Goal: Information Seeking & Learning: Learn about a topic

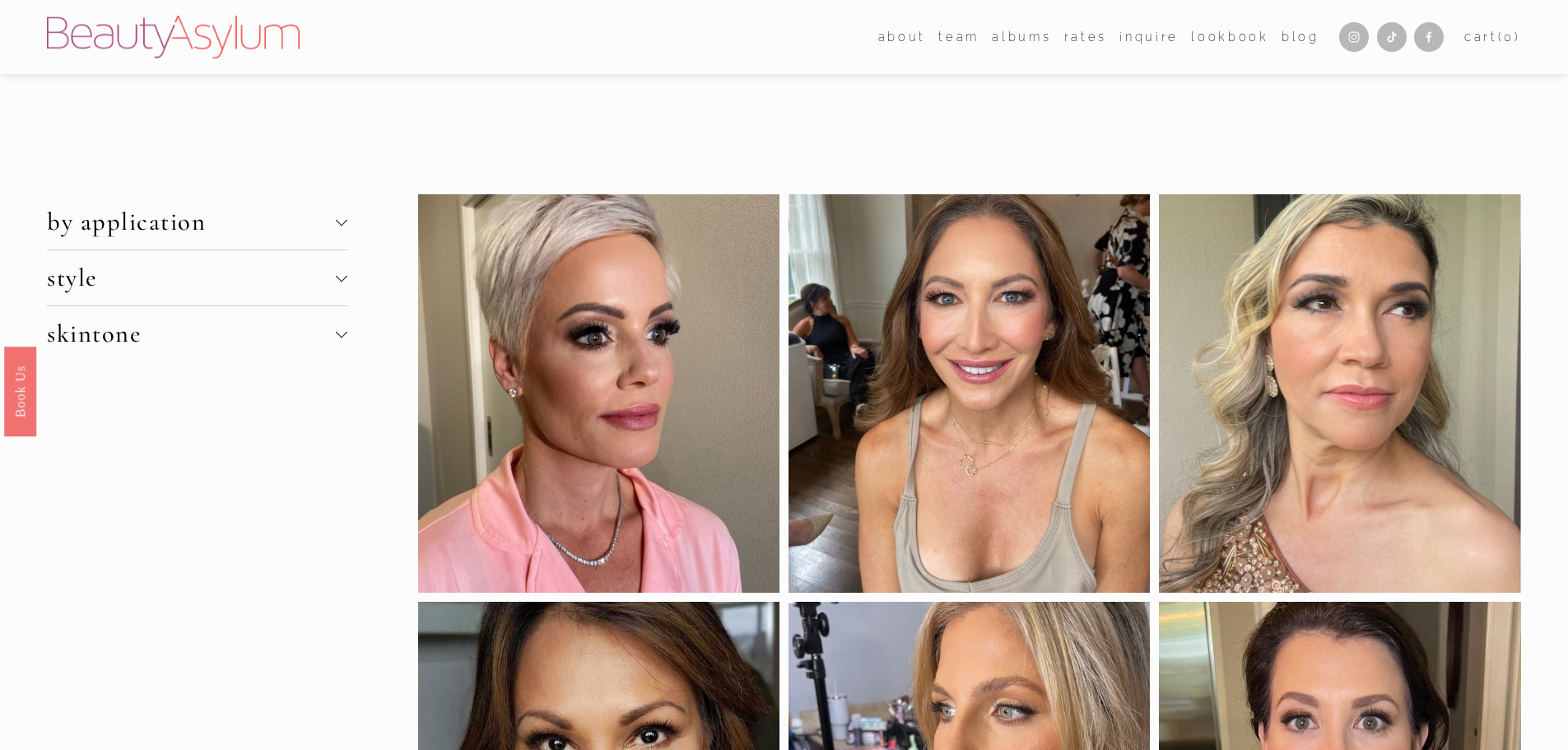
click at [340, 332] on div at bounding box center [340, 332] width 12 height 12
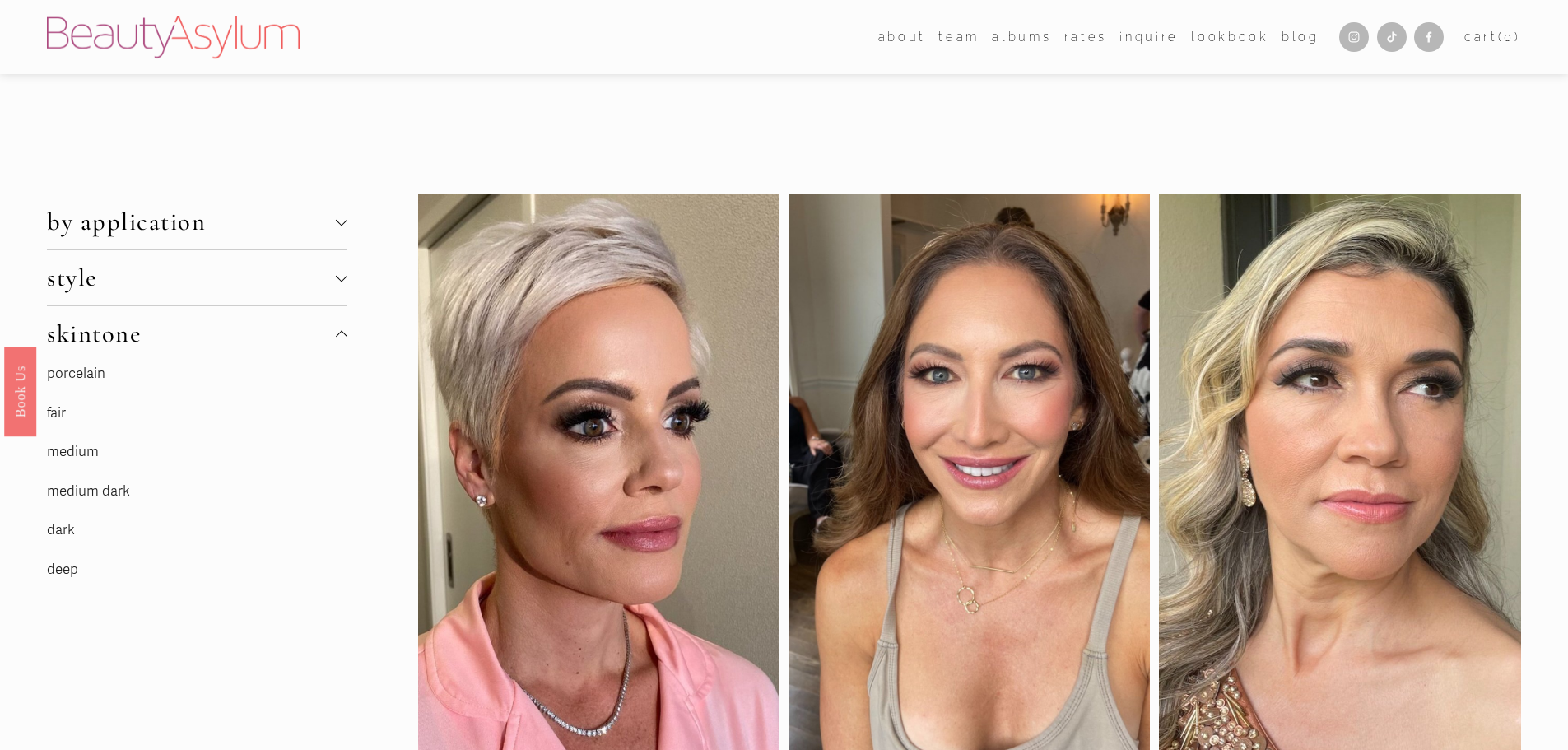
click at [62, 413] on link "fair" at bounding box center [56, 412] width 19 height 17
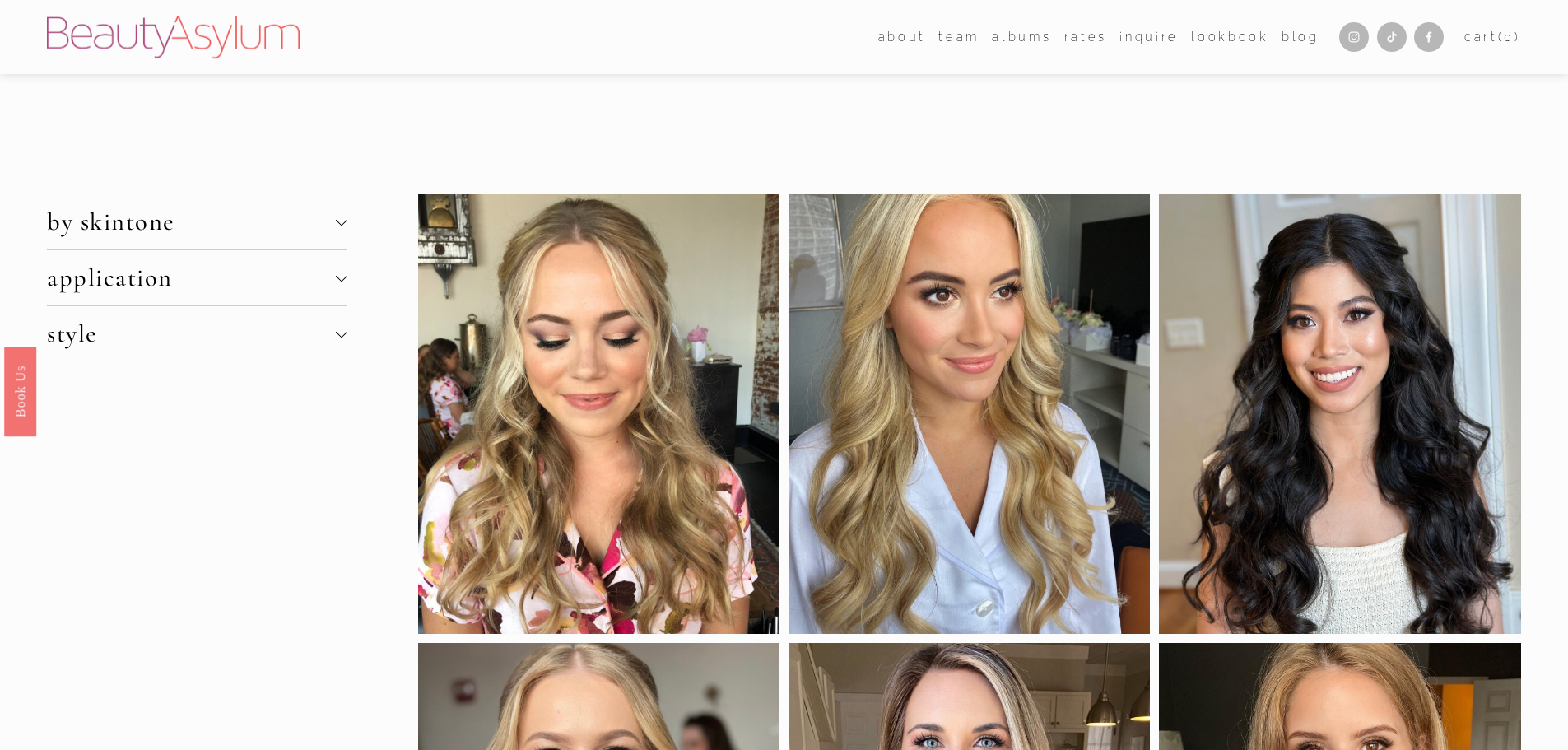
click at [342, 280] on div at bounding box center [340, 276] width 12 height 12
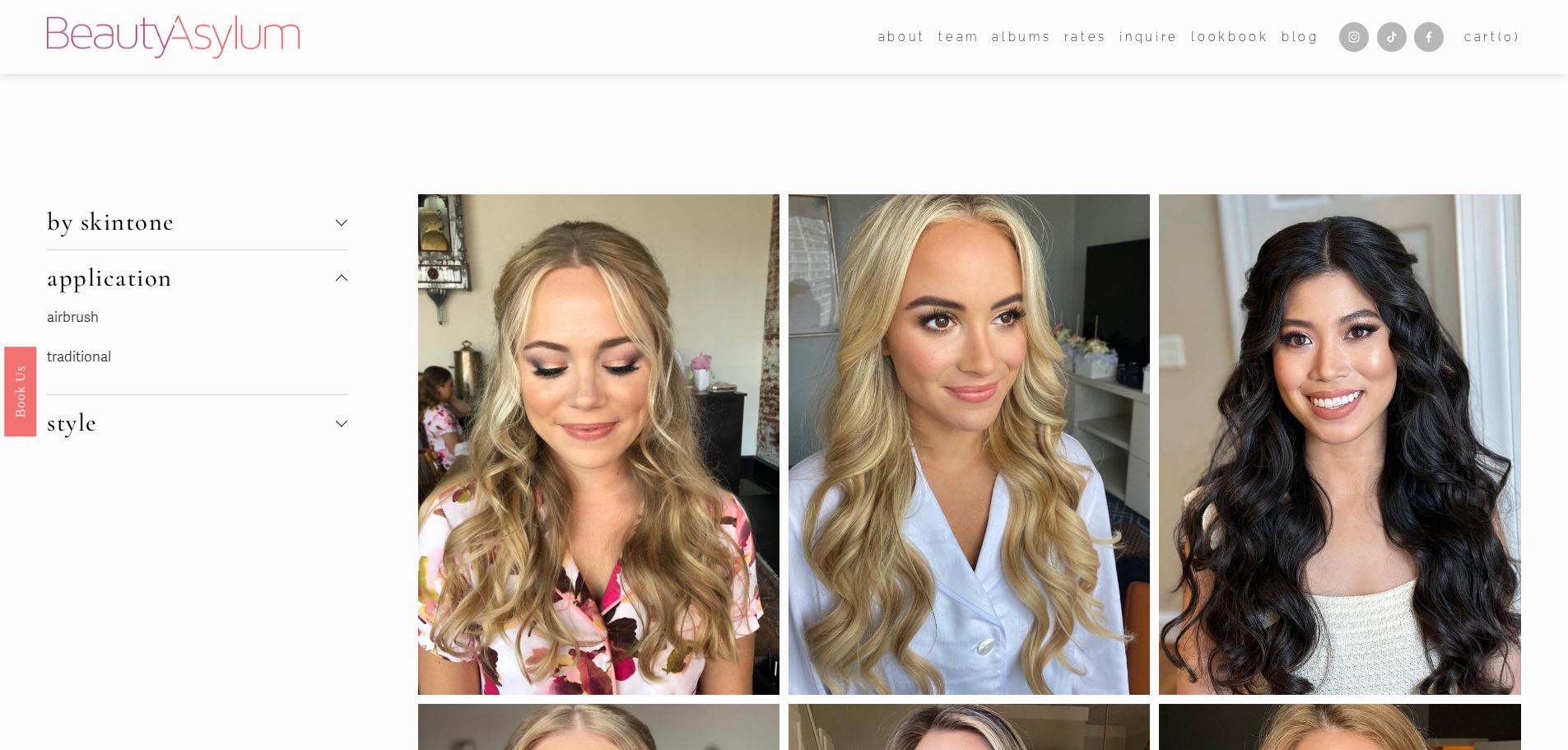
click at [342, 280] on div at bounding box center [341, 280] width 12 height 12
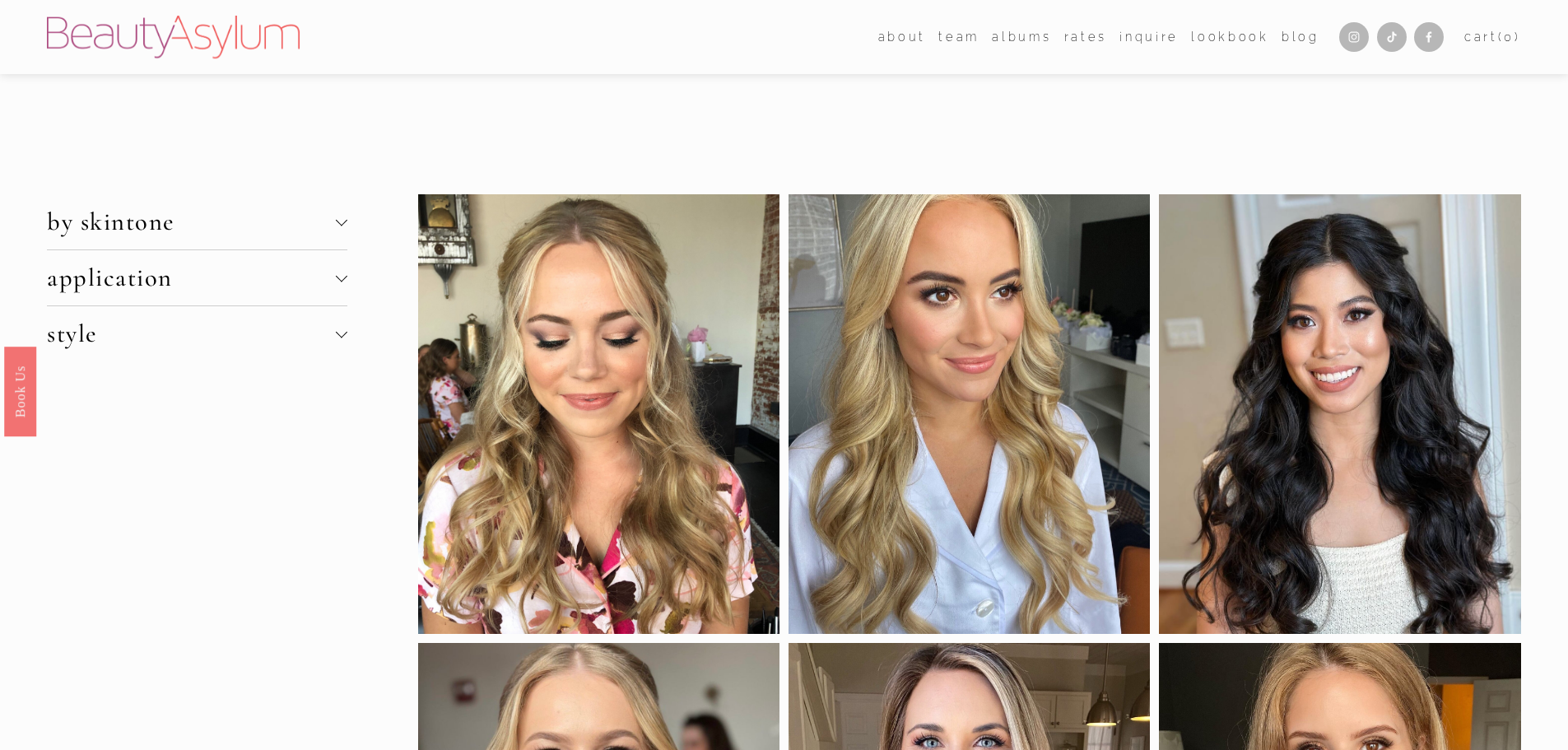
click at [342, 332] on div at bounding box center [340, 332] width 12 height 12
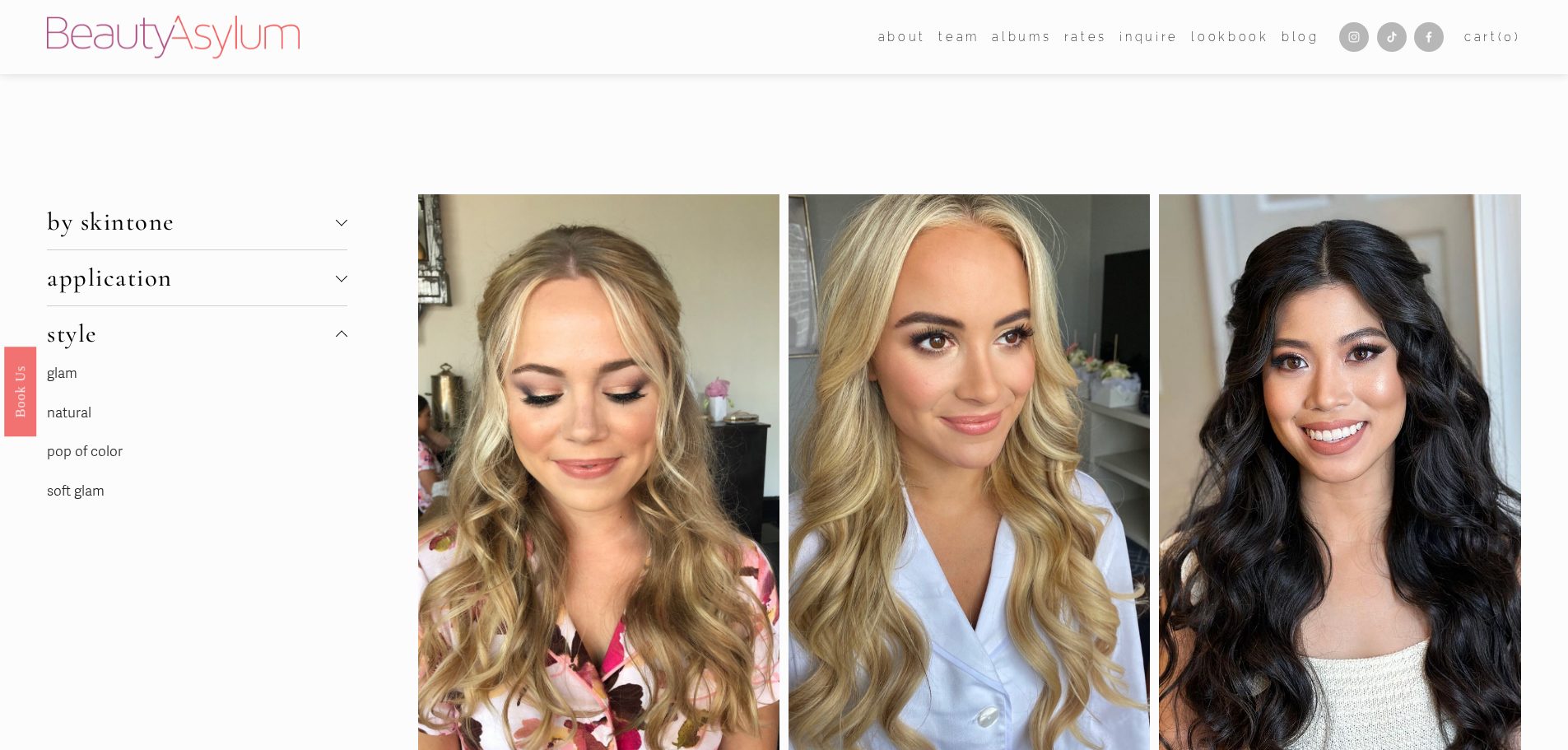
click at [77, 411] on link "natural" at bounding box center [69, 412] width 45 height 17
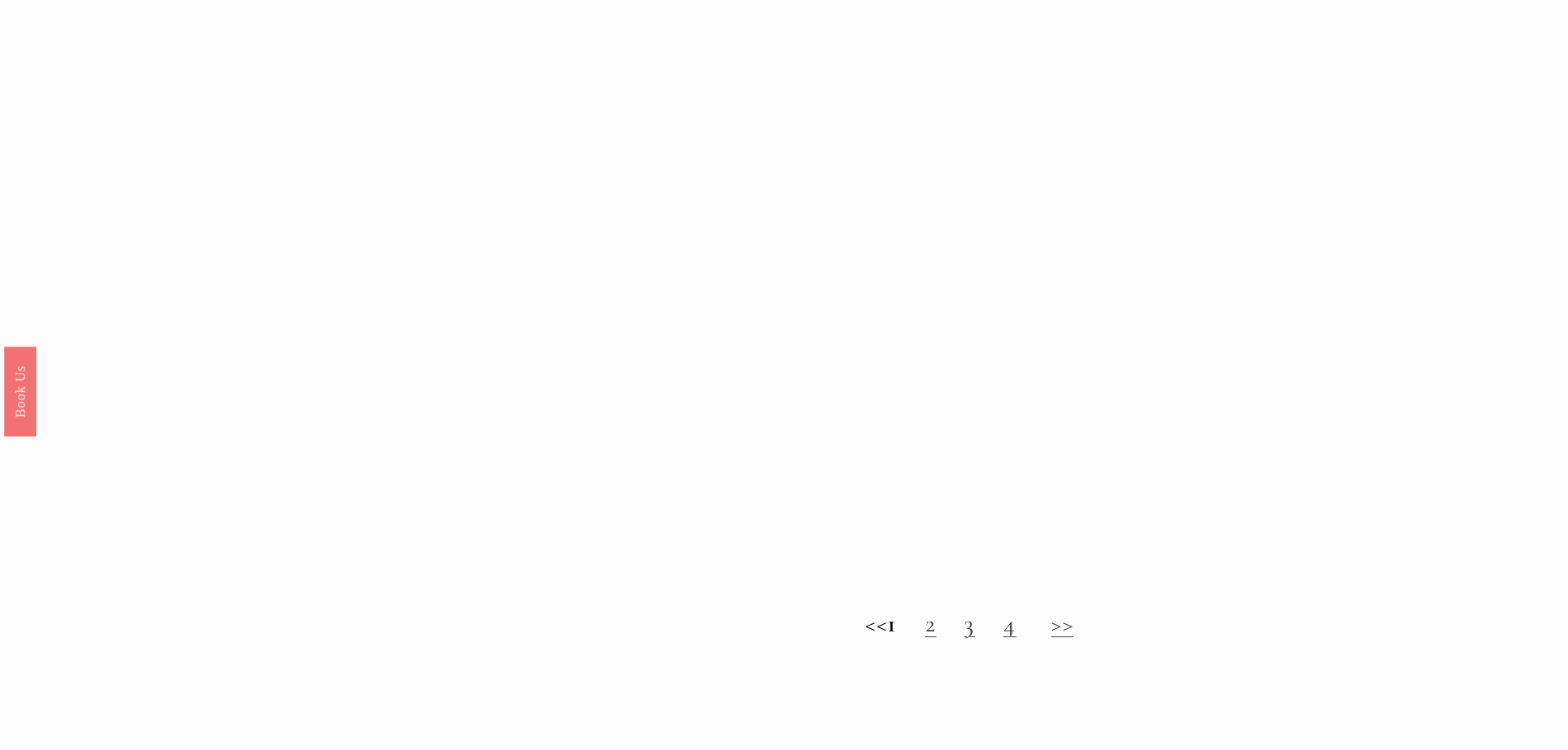
scroll to position [1730, 0]
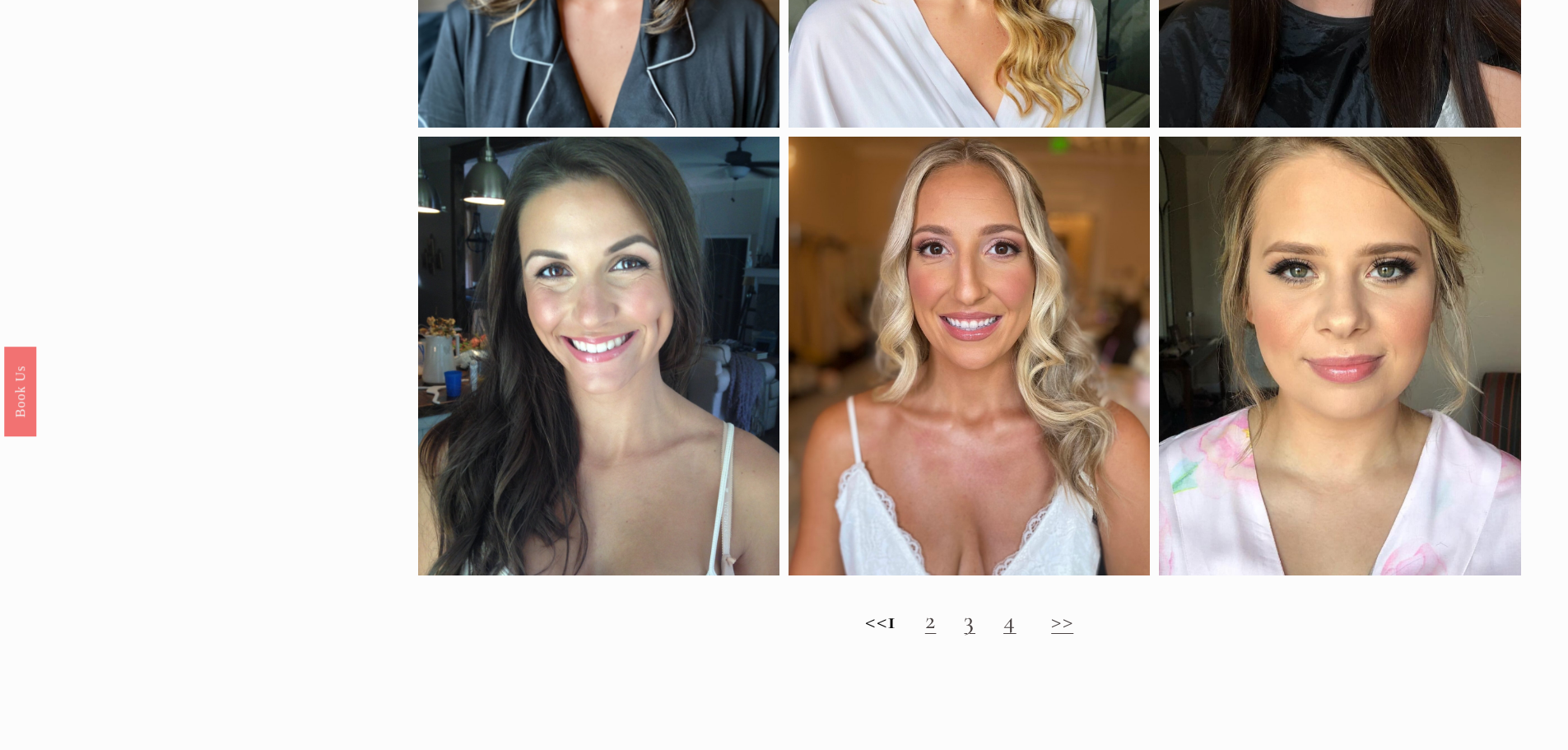
click at [937, 636] on link "2" at bounding box center [930, 621] width 12 height 30
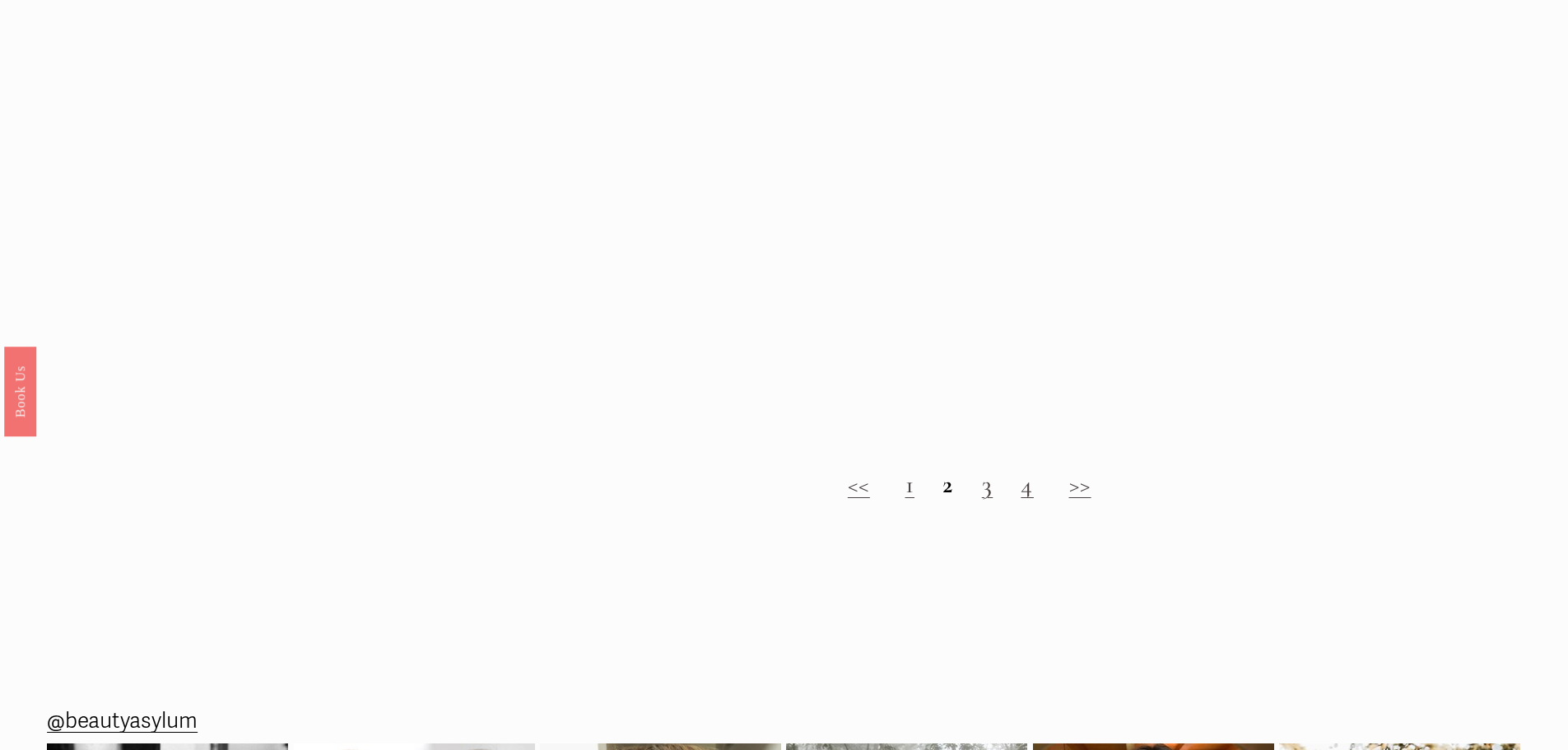
scroll to position [1894, 0]
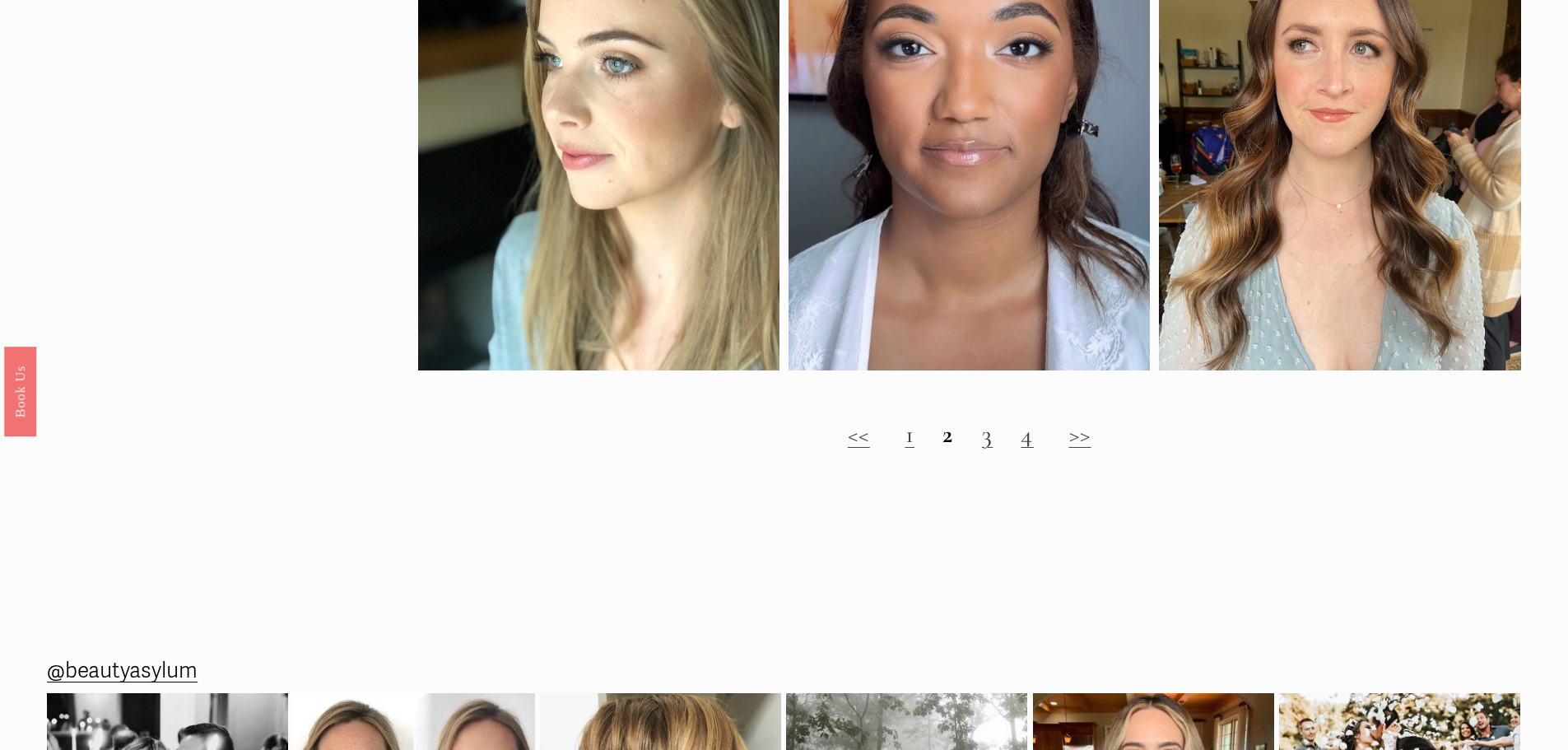
click at [989, 450] on link "3" at bounding box center [988, 435] width 12 height 30
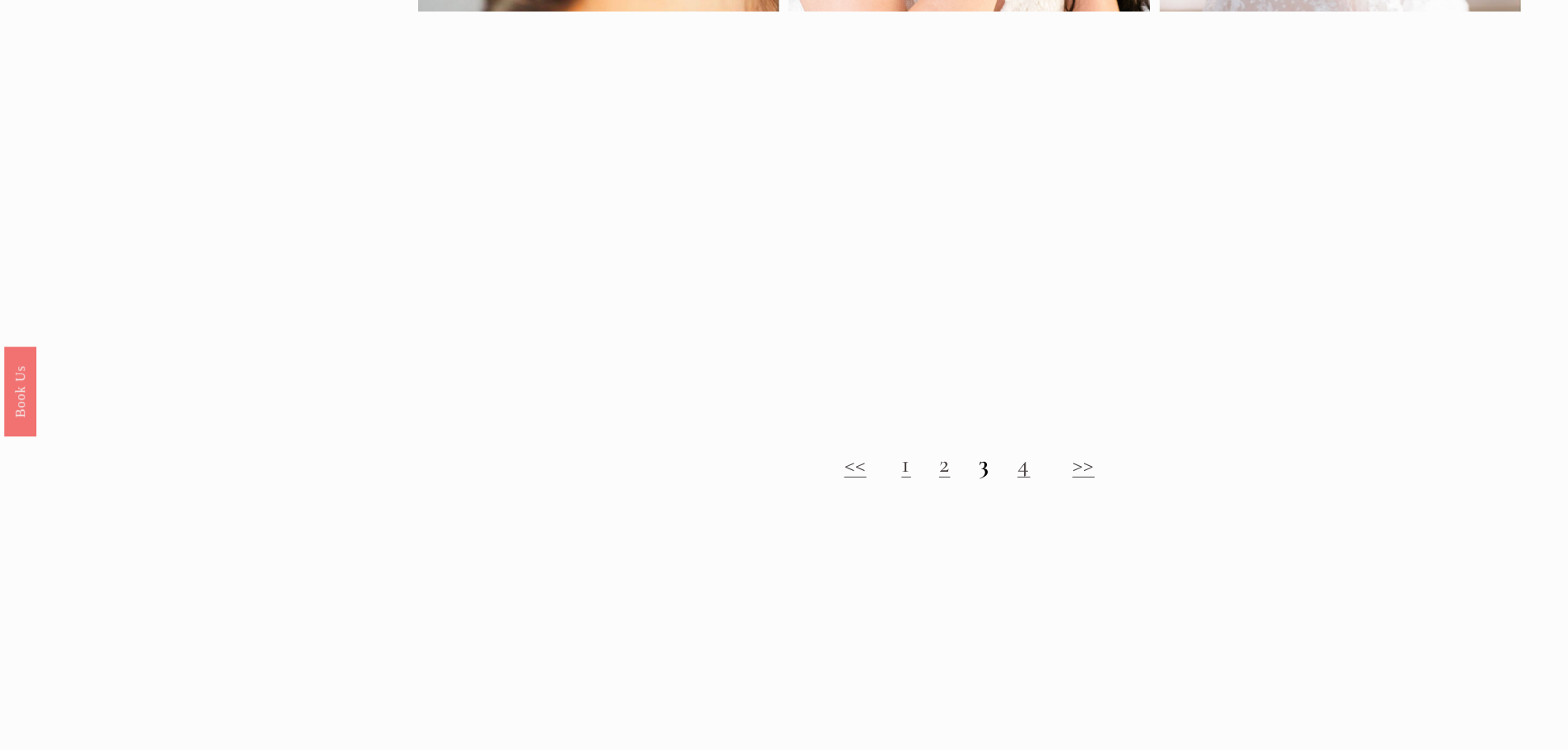
scroll to position [1401, 0]
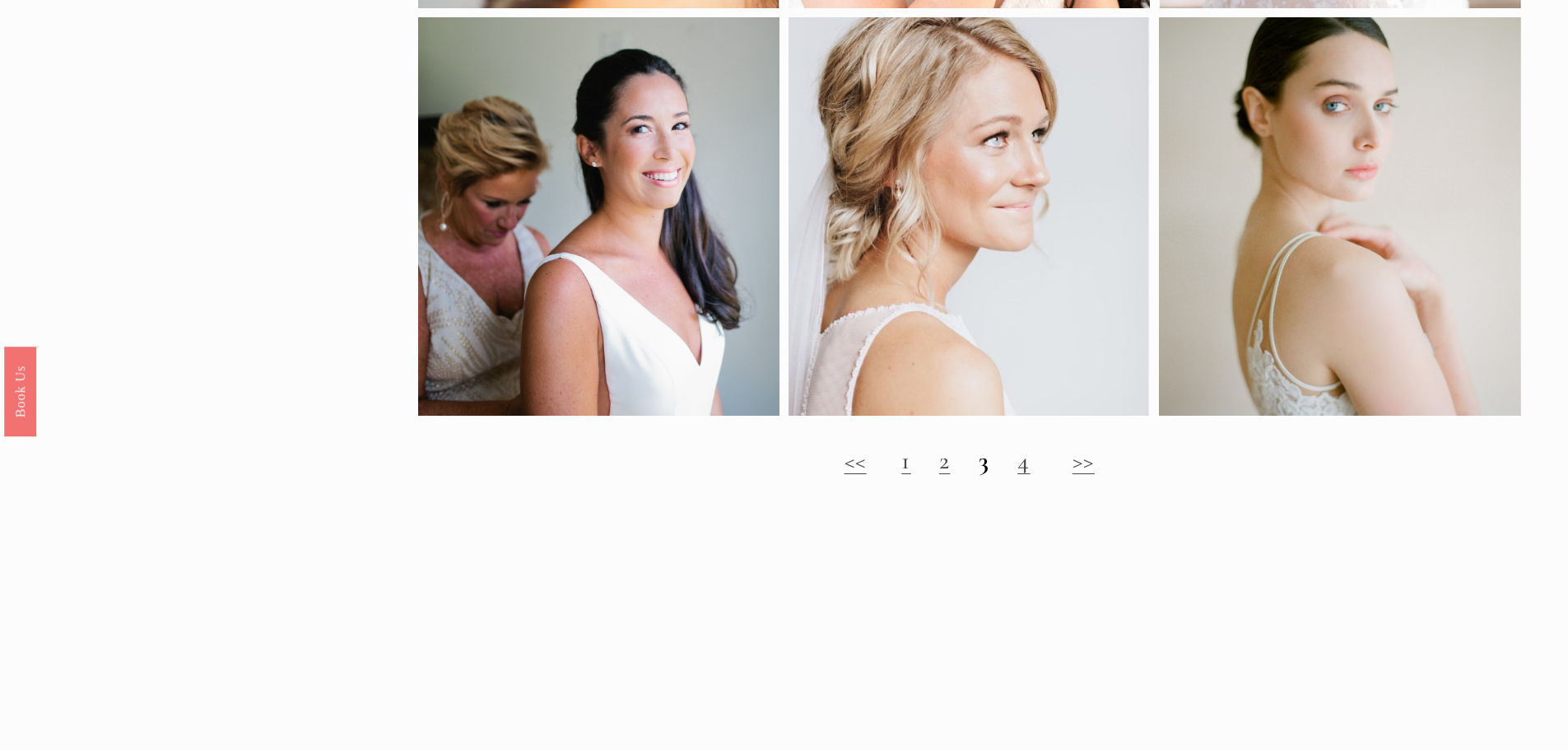
click at [1027, 475] on link "4" at bounding box center [1024, 461] width 13 height 30
